Goal: Check status

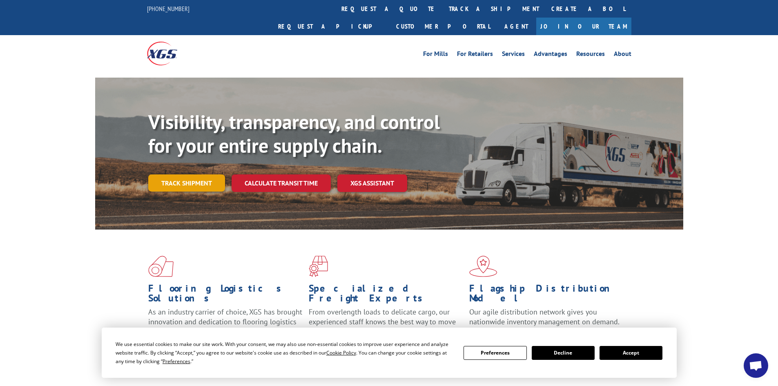
click at [198, 174] on link "Track shipment" at bounding box center [186, 182] width 77 height 17
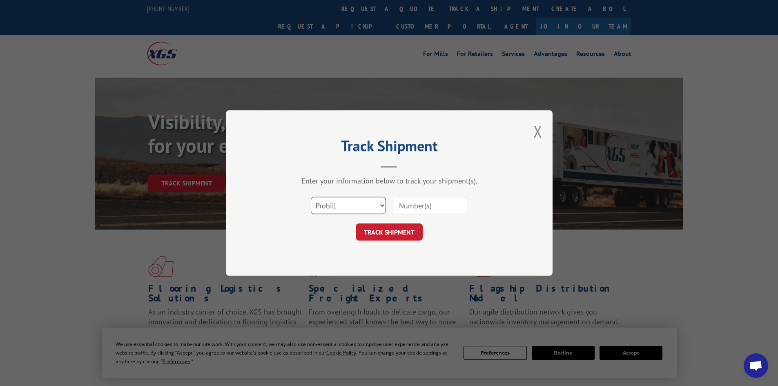
click at [329, 209] on select "Select category... Probill BOL PO" at bounding box center [348, 205] width 75 height 17
select select "bol"
click at [311, 197] on select "Select category... Probill BOL PO" at bounding box center [348, 205] width 75 height 17
click at [432, 206] on input at bounding box center [429, 205] width 75 height 17
type input "744097"
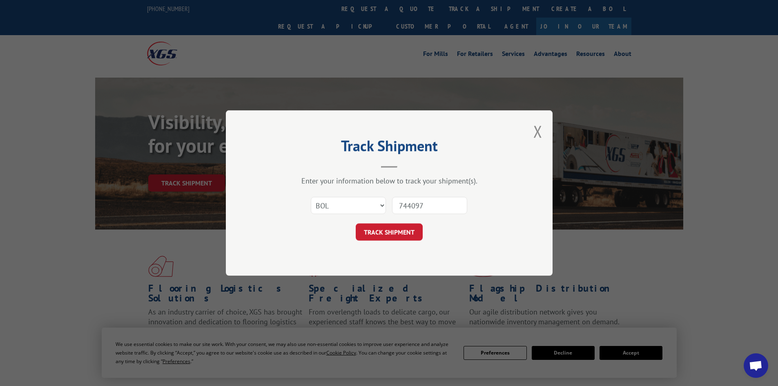
click button "TRACK SHIPMENT" at bounding box center [389, 231] width 67 height 17
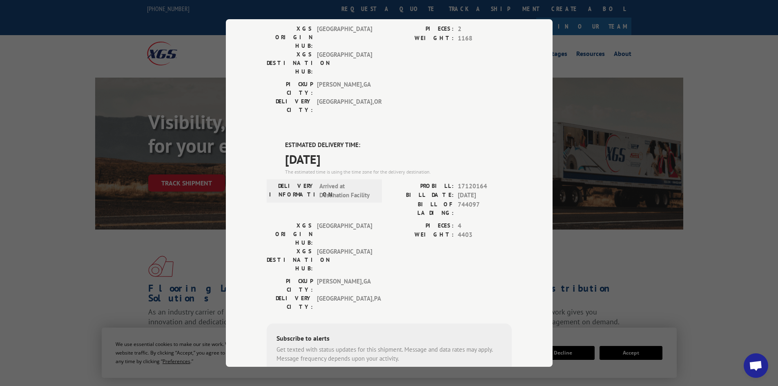
scroll to position [110, 0]
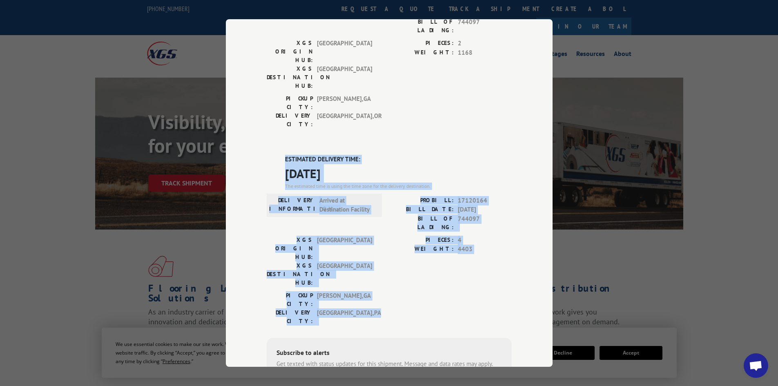
drag, startPoint x: 361, startPoint y: 221, endPoint x: 277, endPoint y: 105, distance: 143.4
click at [277, 105] on div "WAREHOUSED DELIVERY INFORMATION: PROBILL: 8575270 BILL DATE: [DATE] BILL OF LAD…" at bounding box center [389, 223] width 245 height 496
copy div "ESTIMATED DELIVERY TIME: [DATE] The estimated time is using the time zone for t…"
click at [651, 150] on div "Track Shipment WAREHOUSED DELIVERY INFORMATION: PROBILL: 8575270 BILL DATE: [DA…" at bounding box center [389, 193] width 778 height 386
